Goal: Contribute content: Add original content to the website for others to see

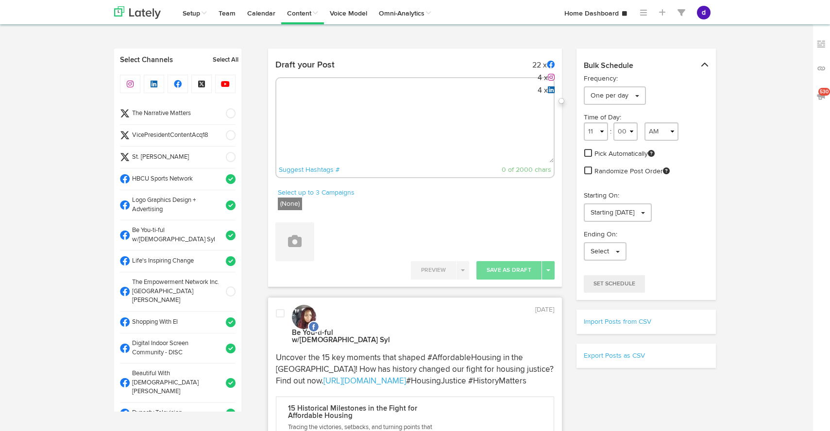
select select "12"
select select "42"
select select "PM"
select select "11"
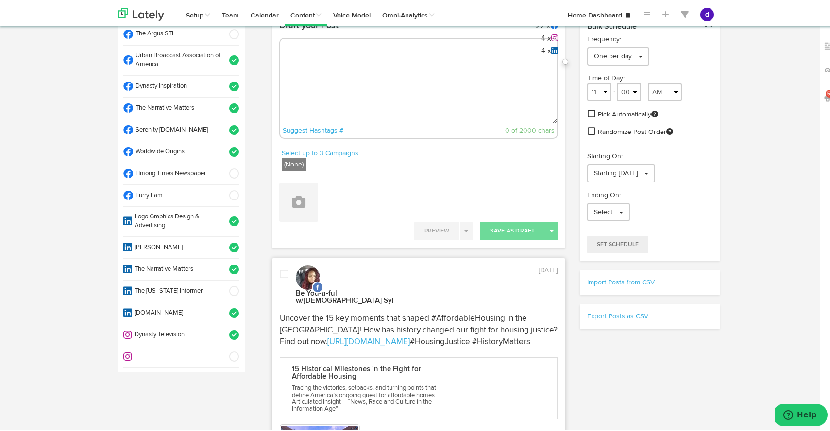
scroll to position [33, 0]
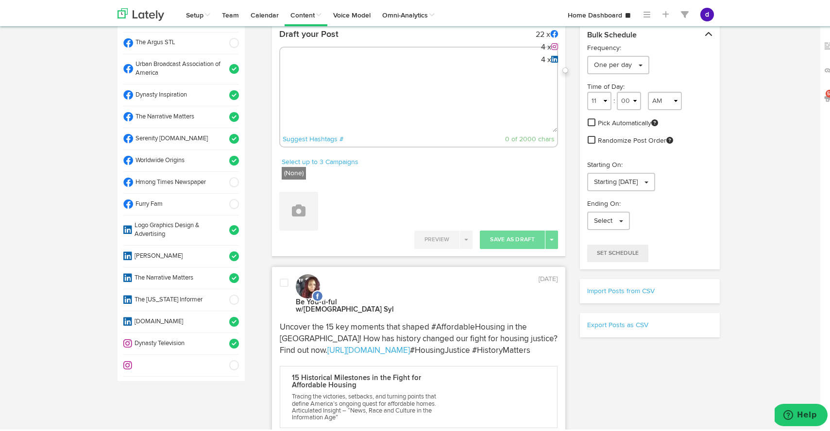
click at [454, 87] on textarea at bounding box center [418, 98] width 277 height 64
paste textarea "Style is in the details, and the Worldwide Origins Cufflink Converter proves it…"
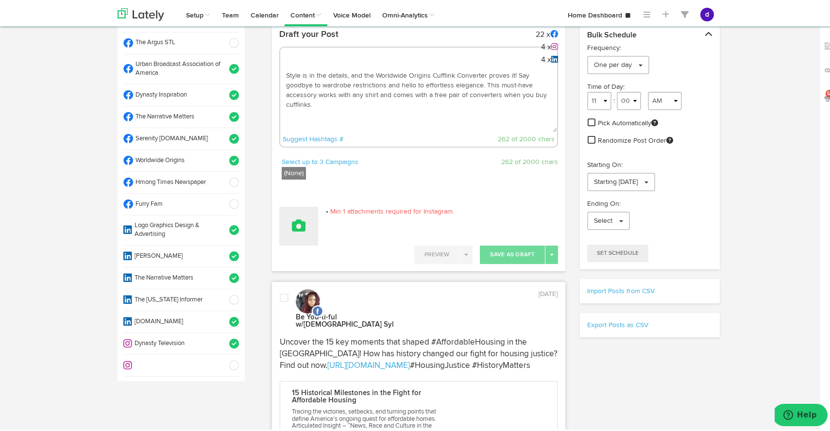
type textarea "Style is in the details, and the Worldwide Origins Cufflink Converter proves it…"
click at [301, 231] on button at bounding box center [298, 224] width 39 height 39
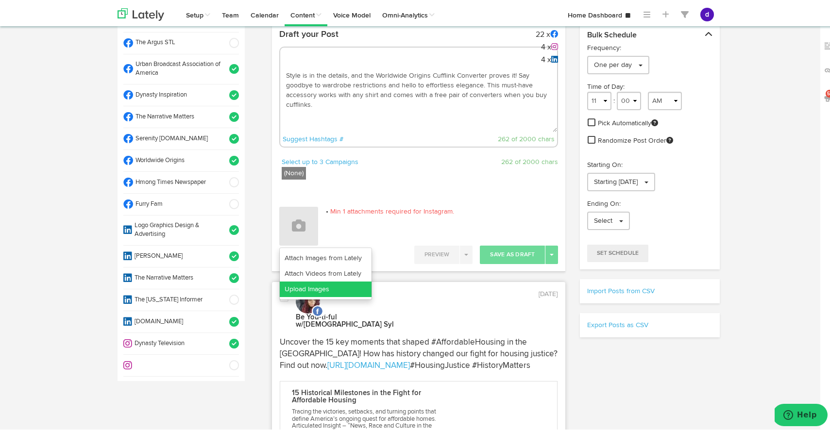
click at [329, 284] on link "Upload Images" at bounding box center [326, 288] width 92 height 16
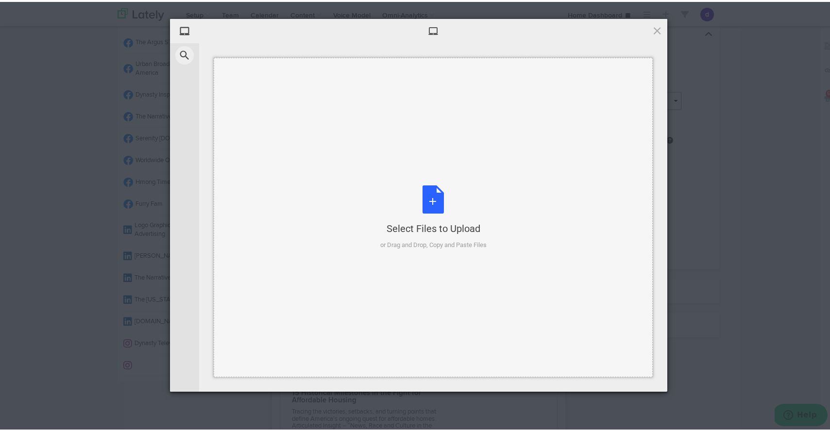
click at [434, 198] on div "Select Files to Upload or Drag and Drop, Copy and Paste Files" at bounding box center [433, 216] width 106 height 65
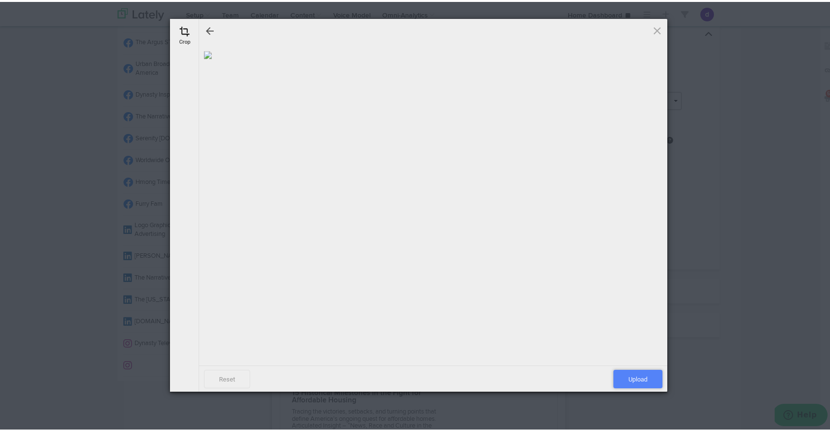
click at [631, 379] on span "Upload" at bounding box center [637, 377] width 49 height 18
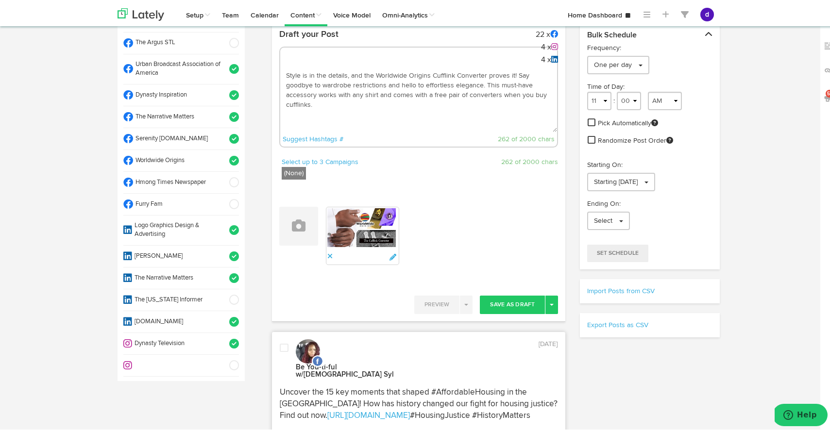
click at [324, 100] on textarea "Style is in the details, and the Worldwide Origins Cufflink Converter proves it…" at bounding box center [418, 98] width 277 height 64
paste textarea "[URL][DOMAIN_NAME]"
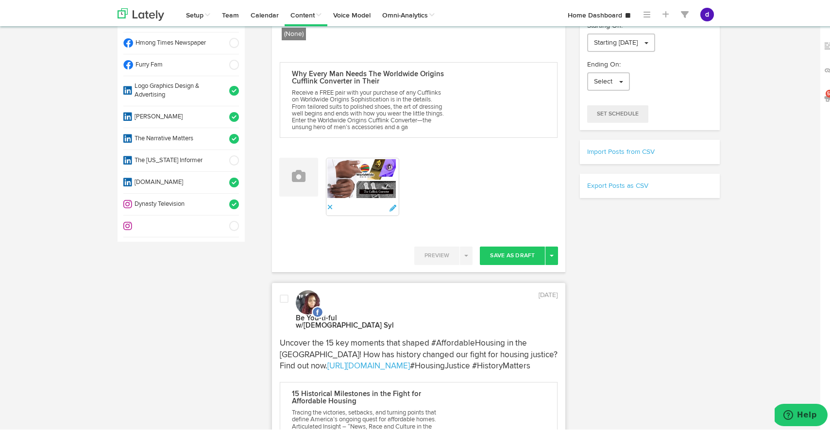
scroll to position [245, 0]
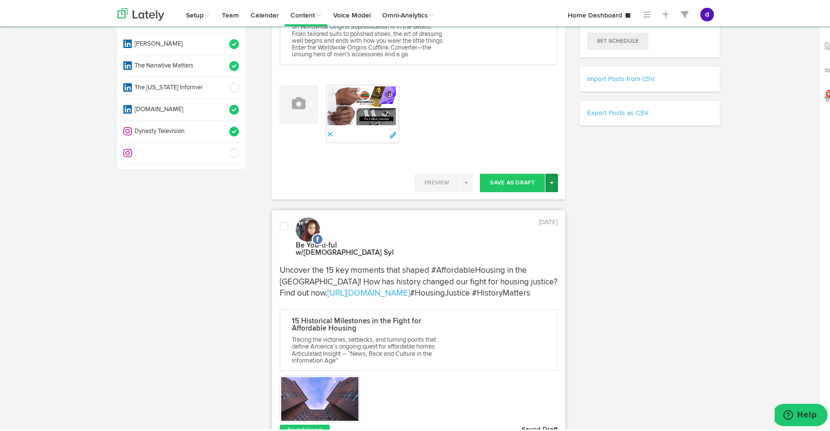
type textarea "Style is in the details, and the Worldwide Origins Cufflink Converter proves it…"
click at [550, 182] on span "button" at bounding box center [552, 181] width 4 height 2
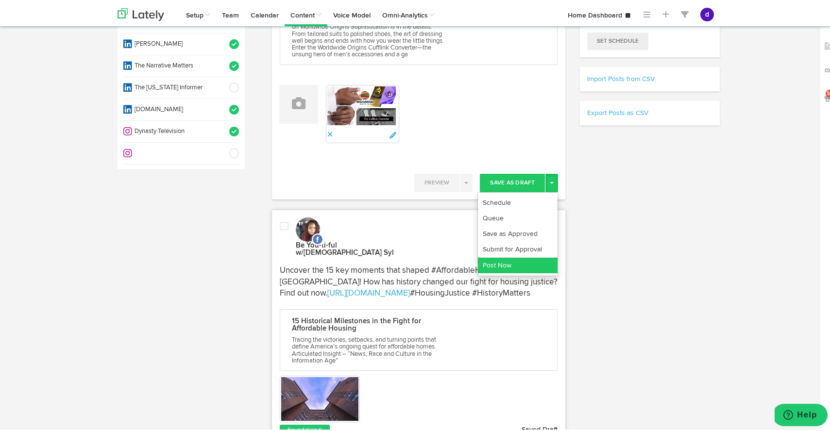
click at [521, 266] on link "Post Now" at bounding box center [518, 264] width 80 height 16
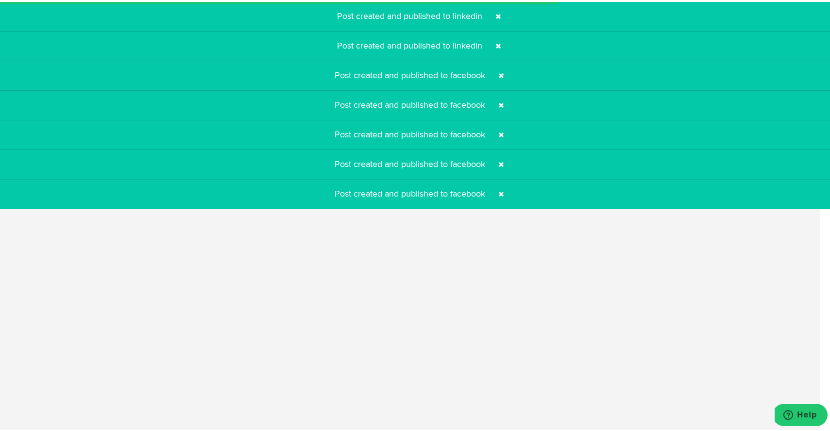
select select "11"
